Goal: Find specific page/section: Find specific page/section

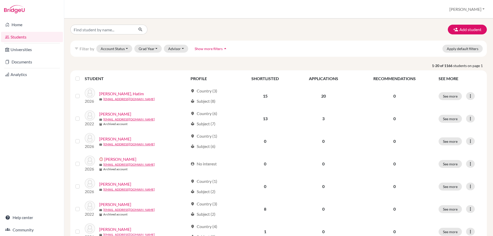
click at [15, 36] on link "Students" at bounding box center [32, 37] width 62 height 10
drag, startPoint x: 22, startPoint y: 34, endPoint x: 92, endPoint y: 23, distance: 71.7
click at [21, 34] on link "Students" at bounding box center [32, 37] width 62 height 10
click at [87, 32] on input "Find student by name..." at bounding box center [102, 30] width 64 height 10
type input "iti"
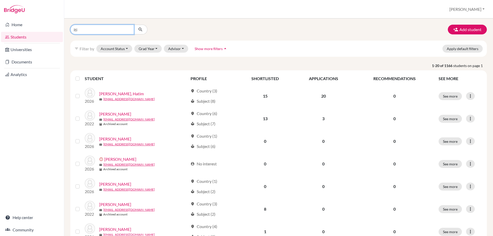
click button "submit" at bounding box center [141, 30] width 14 height 10
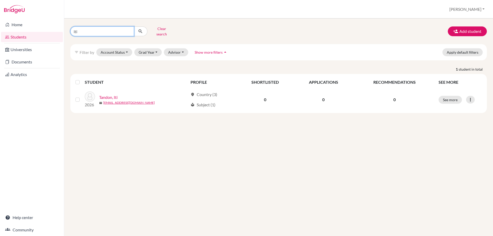
drag, startPoint x: 64, startPoint y: 31, endPoint x: 76, endPoint y: 41, distance: 16.0
click at [60, 29] on div "Home Students Universities Documents Analytics Help center Community Students o…" at bounding box center [246, 118] width 493 height 236
type input "thea"
click button "submit" at bounding box center [141, 31] width 14 height 10
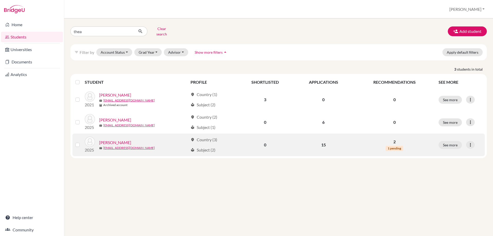
click at [115, 140] on link "[PERSON_NAME]" at bounding box center [115, 142] width 32 height 6
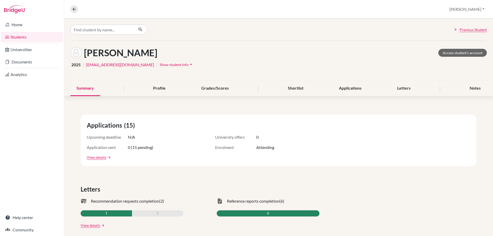
click at [373, 90] on div "Summary Profile Grades/Scores Shortlist Applications Letters Notes" at bounding box center [278, 88] width 416 height 15
click at [343, 92] on div "Applications" at bounding box center [350, 88] width 35 height 15
